Goal: Task Accomplishment & Management: Manage account settings

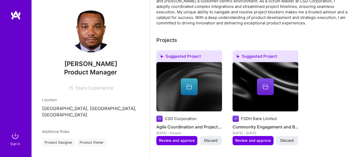
scroll to position [72, 0]
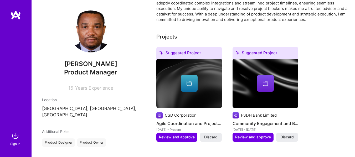
click at [15, 138] on img at bounding box center [15, 136] width 11 height 11
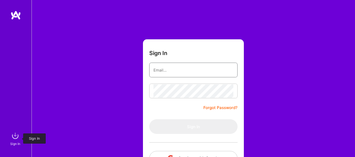
type input "[EMAIL_ADDRESS][DOMAIN_NAME]"
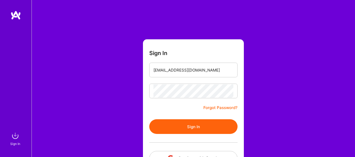
click at [185, 128] on button "Sign In" at bounding box center [193, 127] width 88 height 15
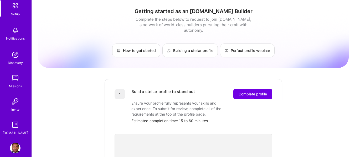
scroll to position [36, 0]
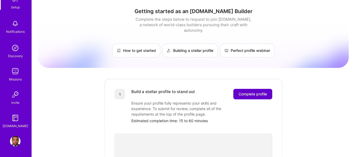
click at [243, 92] on span "Complete profile" at bounding box center [253, 94] width 28 height 5
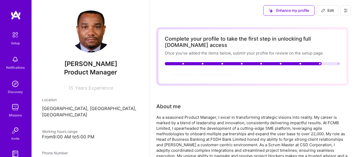
click at [13, 39] on img at bounding box center [15, 34] width 11 height 11
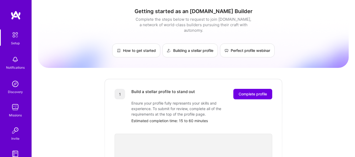
click at [13, 61] on img at bounding box center [15, 59] width 11 height 11
click at [10, 88] on img at bounding box center [15, 84] width 11 height 11
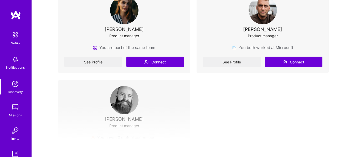
scroll to position [132, 0]
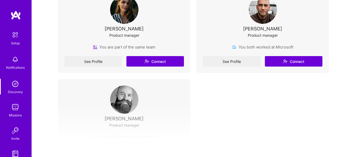
click at [14, 108] on img at bounding box center [15, 107] width 11 height 11
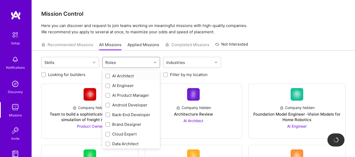
click at [155, 63] on icon at bounding box center [155, 62] width 3 height 3
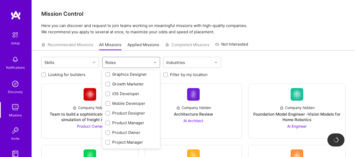
scroll to position [143, 0]
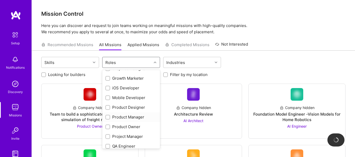
click at [107, 117] on input "checkbox" at bounding box center [108, 118] width 4 height 4
checkbox input "true"
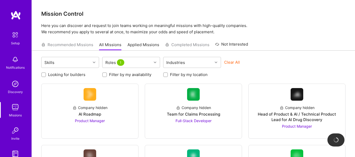
click at [280, 36] on div "Mission Control Here you can discover and request to join teams working on mean…" at bounding box center [193, 104] width 323 height 208
click at [94, 62] on icon at bounding box center [94, 62] width 3 height 3
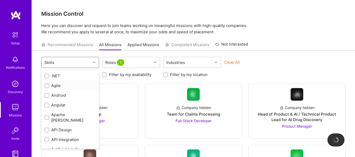
click at [48, 85] on input "checkbox" at bounding box center [47, 86] width 4 height 4
checkbox input "true"
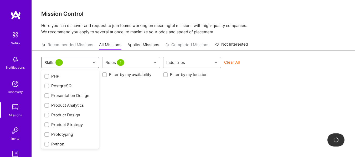
scroll to position [442, 0]
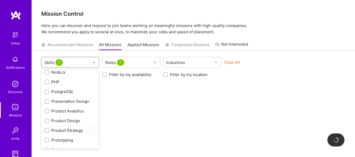
click at [48, 129] on input "checkbox" at bounding box center [47, 131] width 4 height 4
checkbox input "true"
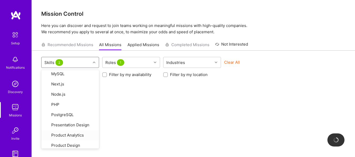
click at [156, 101] on div "option Product Strategy, selected. option Product Analytics focused, 49 of 78. …" at bounding box center [193, 114] width 323 height 126
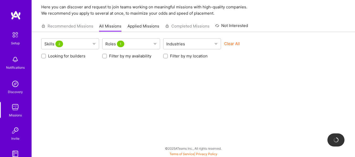
scroll to position [19, 0]
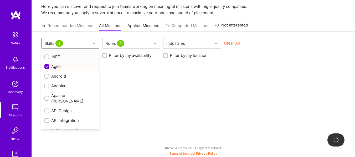
click at [94, 43] on icon at bounding box center [94, 43] width 3 height 3
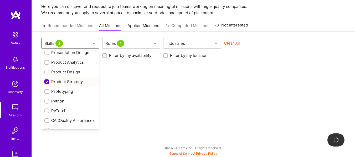
scroll to position [460, 0]
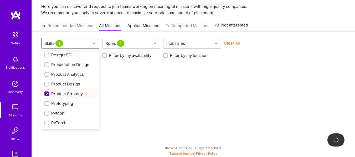
click at [46, 92] on input "checkbox" at bounding box center [47, 94] width 5 height 5
checkbox input "false"
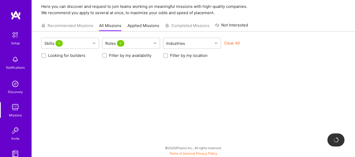
click at [130, 90] on div "Skills 1 Roles 1 Industries Clear All Looking for builders Filter by my availab…" at bounding box center [193, 95] width 323 height 126
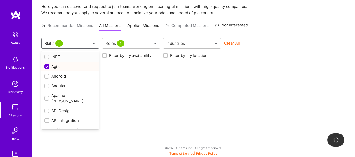
click at [94, 43] on icon at bounding box center [94, 43] width 3 height 3
click at [47, 67] on input "checkbox" at bounding box center [47, 67] width 5 height 5
checkbox input "false"
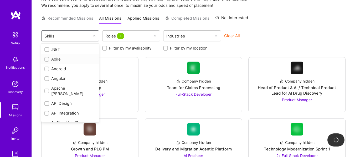
scroll to position [28, 0]
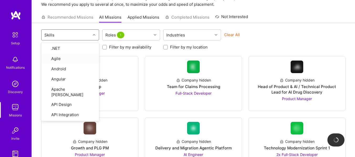
click at [329, 33] on div "option Agile, deselected. option Agile focused, 2 of 78. 78 results available. …" at bounding box center [193, 35] width 304 height 12
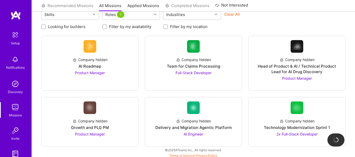
scroll to position [50, 0]
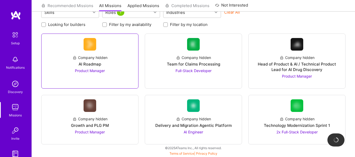
click at [89, 71] on span "Product Manager" at bounding box center [90, 71] width 30 height 4
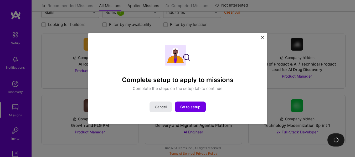
click at [164, 107] on span "Cancel" at bounding box center [161, 107] width 12 height 5
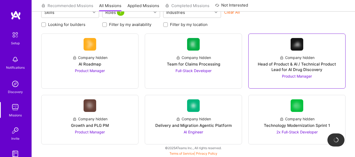
click at [293, 75] on span "Product Manager" at bounding box center [297, 76] width 30 height 4
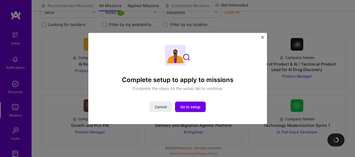
click at [262, 38] on img "Close" at bounding box center [262, 37] width 3 height 3
